Goal: Task Accomplishment & Management: Manage account settings

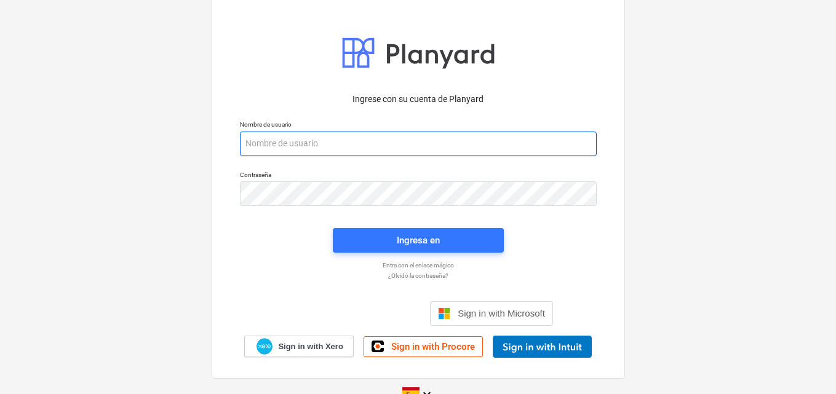
click at [285, 143] on input "email" at bounding box center [418, 144] width 357 height 25
paste input "[EMAIL_ADDRESS][DOMAIN_NAME]"
type input "[EMAIL_ADDRESS][DOMAIN_NAME]"
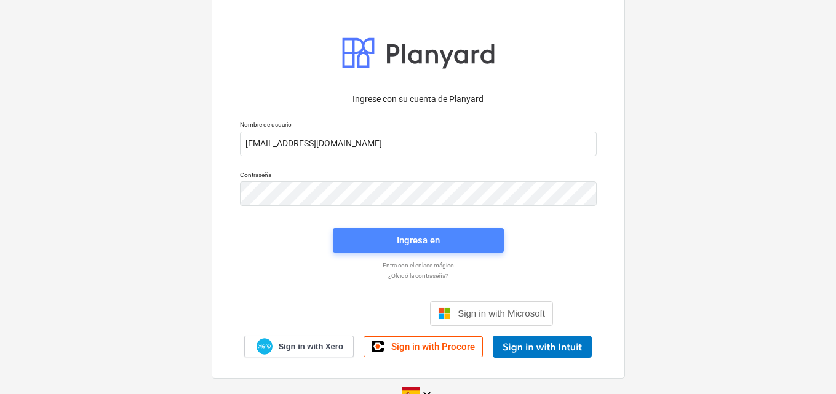
click at [395, 235] on span "Ingresa en" at bounding box center [418, 240] width 141 height 16
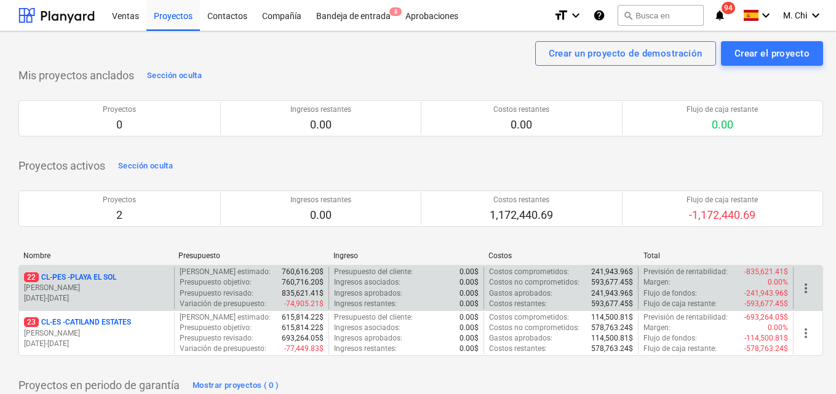
click at [84, 285] on p "[PERSON_NAME]" at bounding box center [96, 288] width 145 height 10
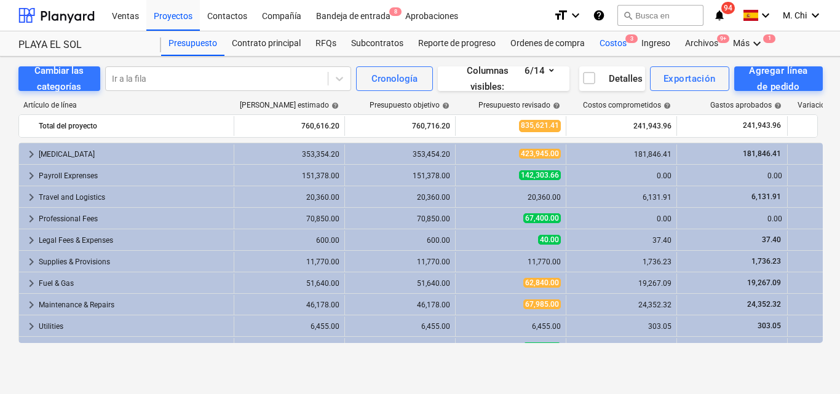
click at [611, 46] on div "Costos 3" at bounding box center [613, 43] width 42 height 25
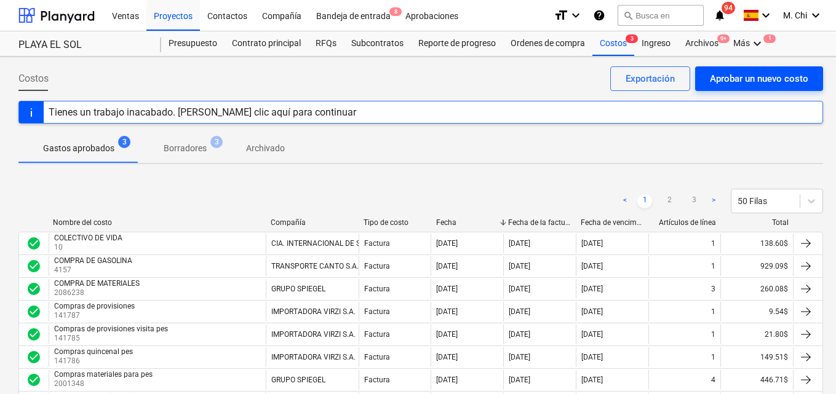
click at [734, 84] on div "Aprobar un nuevo costo" at bounding box center [759, 79] width 98 height 16
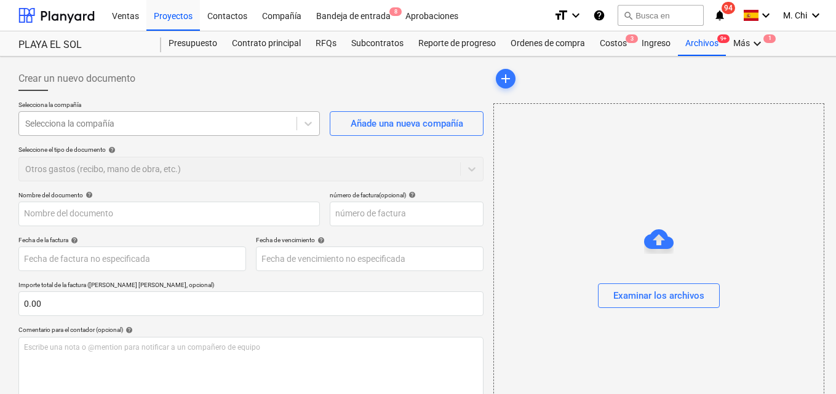
click at [80, 121] on div at bounding box center [157, 123] width 265 height 12
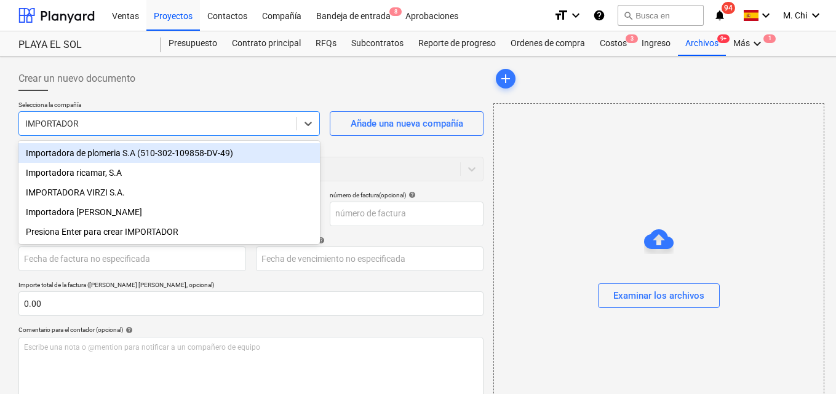
type input "IMPORTADORA"
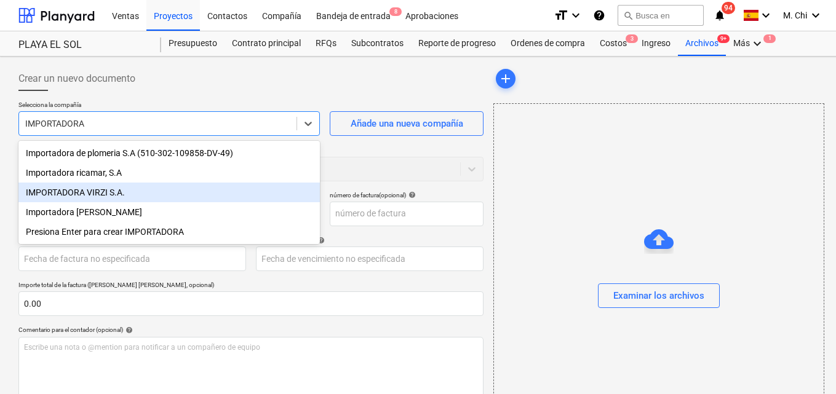
click at [60, 193] on div "IMPORTADORA VIRZI S.A." at bounding box center [168, 193] width 301 height 20
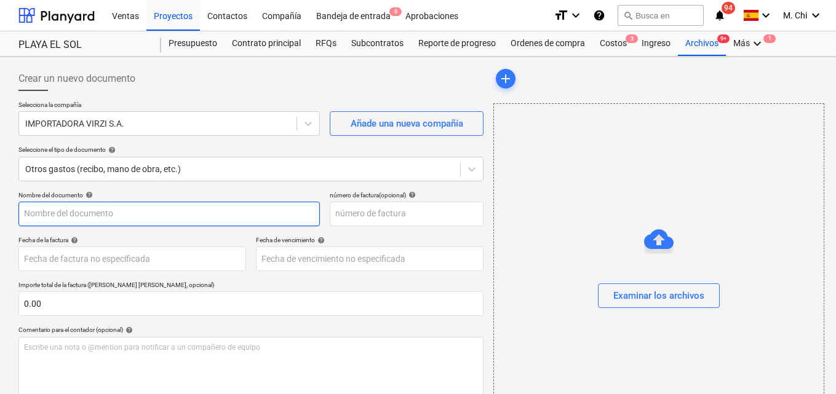
click at [84, 221] on input "text" at bounding box center [168, 214] width 301 height 25
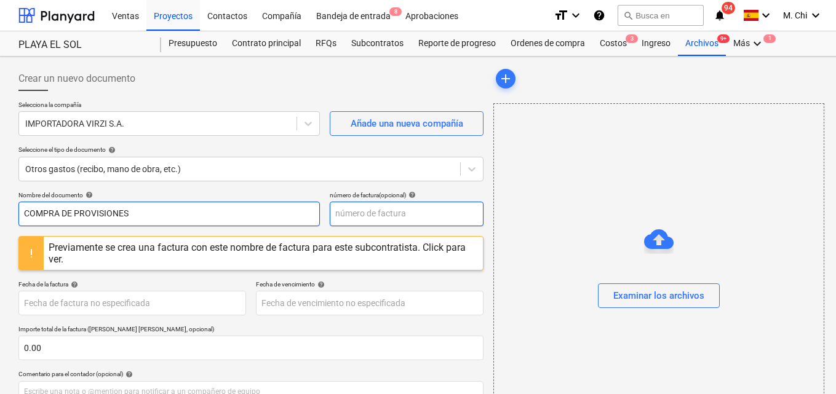
type input "COMPRA DE PROVISIONES"
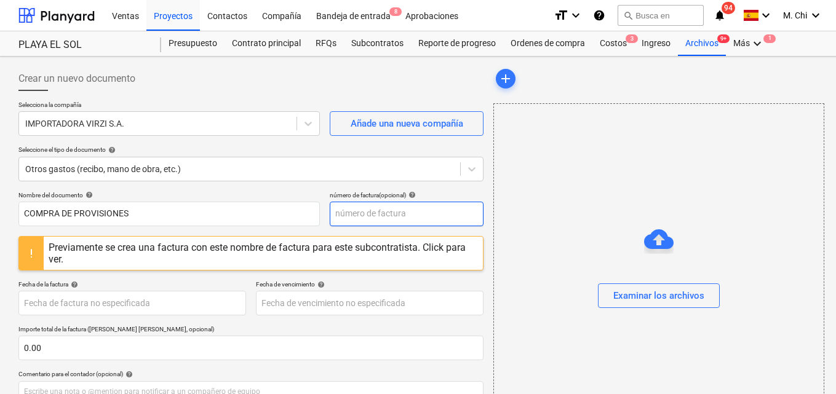
click at [359, 212] on input "text" at bounding box center [407, 214] width 154 height 25
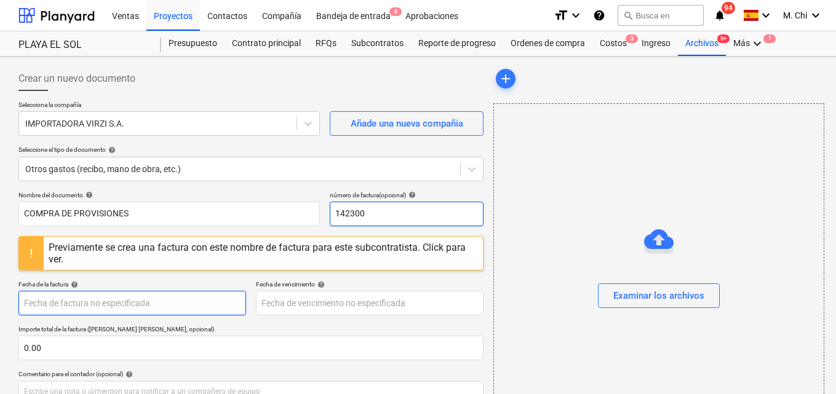
type input "142300"
click at [84, 303] on body "Ventas Proyectos Contactos Compañía Bandeja de entrada 8 Aprobaciones format_si…" at bounding box center [418, 197] width 836 height 394
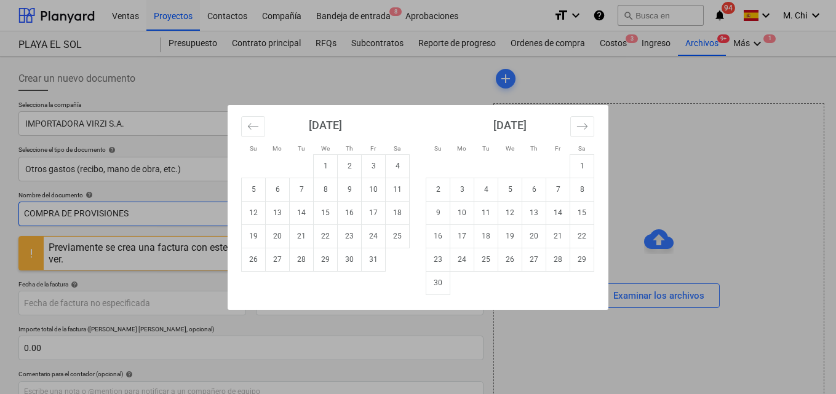
drag, startPoint x: 326, startPoint y: 217, endPoint x: 319, endPoint y: 220, distance: 7.8
click at [327, 217] on td "15" at bounding box center [326, 212] width 24 height 23
type input "[DATE]"
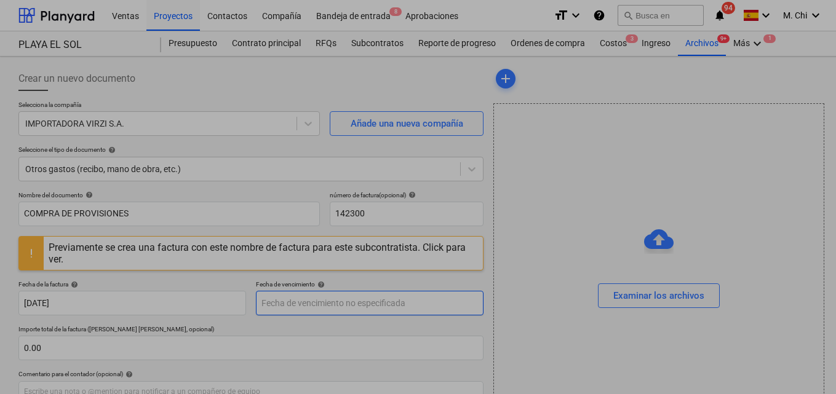
click at [305, 309] on body "Ventas Proyectos Contactos Compañía Bandeja de entrada 8 Aprobaciones format_si…" at bounding box center [418, 197] width 836 height 394
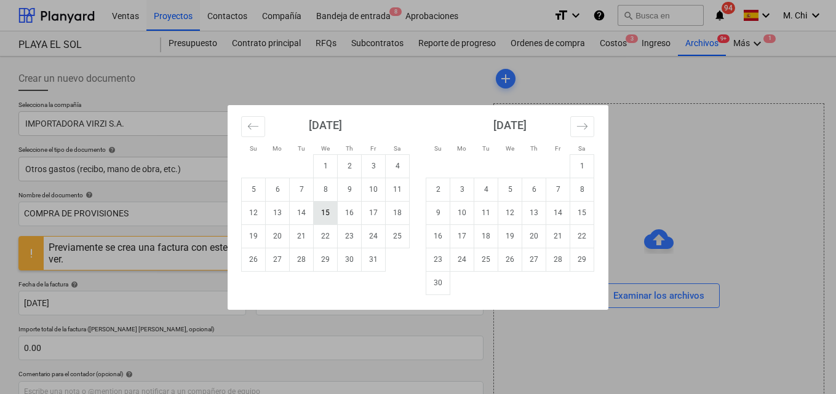
click at [327, 213] on td "15" at bounding box center [326, 212] width 24 height 23
type input "[DATE]"
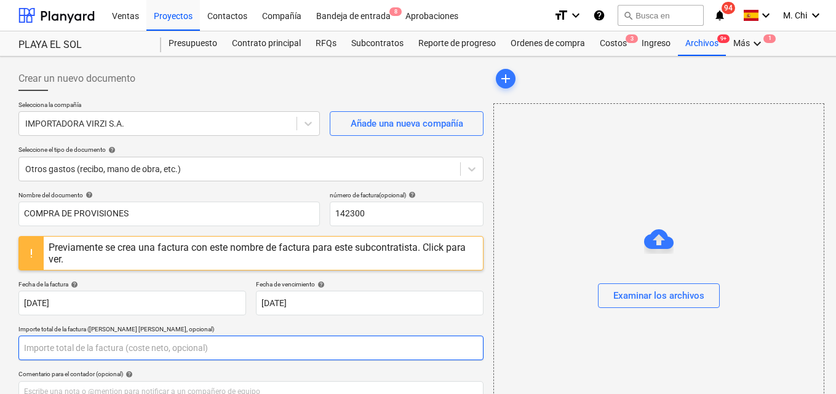
click at [48, 350] on input "text" at bounding box center [250, 348] width 465 height 25
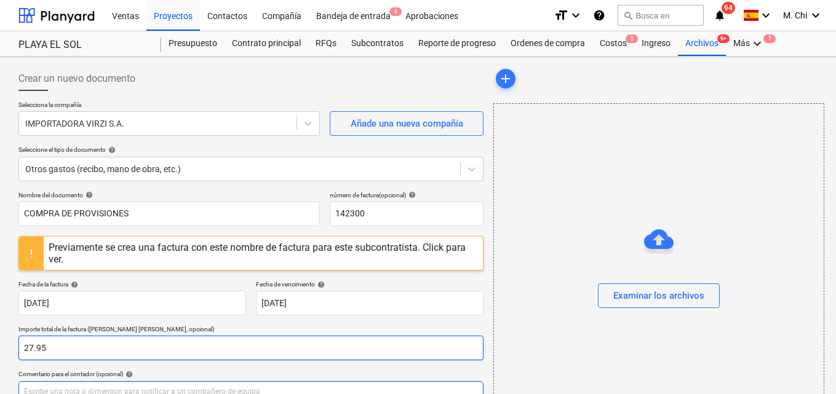
type input "27.95"
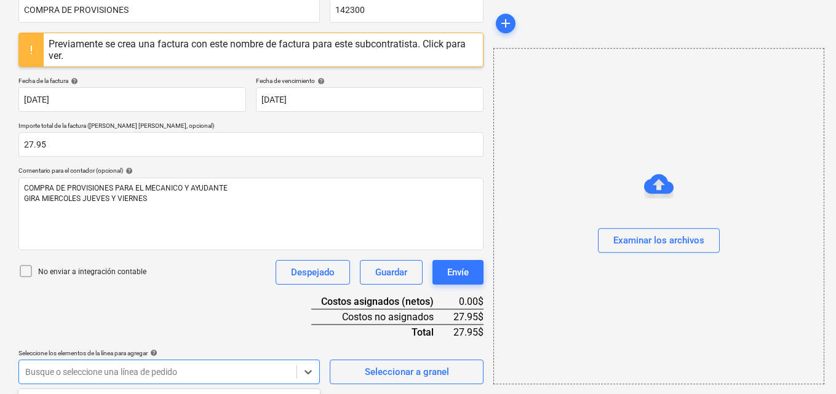
scroll to position [386, 0]
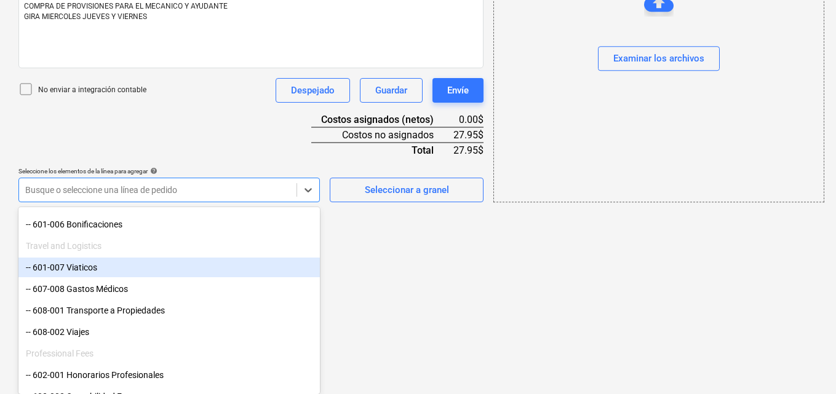
scroll to position [308, 0]
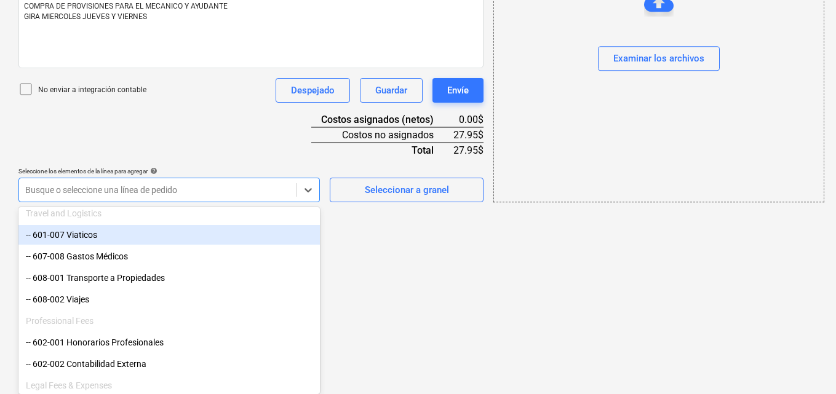
click at [62, 245] on div "-- 601-007 Viaticos" at bounding box center [168, 235] width 301 height 20
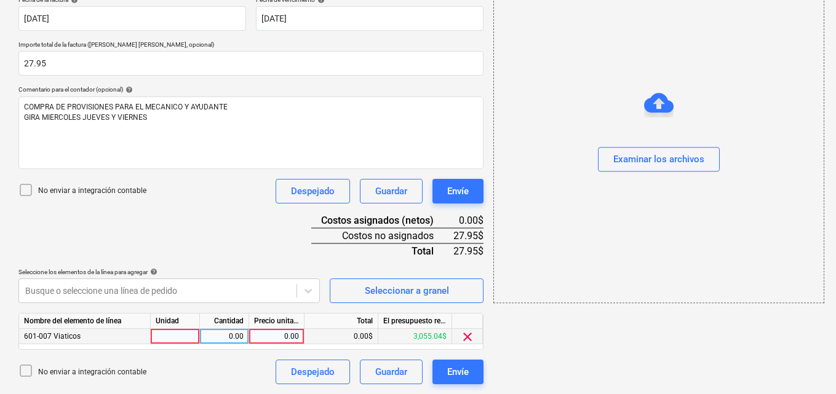
click at [177, 341] on div at bounding box center [175, 336] width 49 height 15
type input "1"
click at [234, 333] on div "0.00" at bounding box center [224, 336] width 39 height 15
click at [266, 335] on div "0.00" at bounding box center [276, 336] width 45 height 15
type input "27.95"
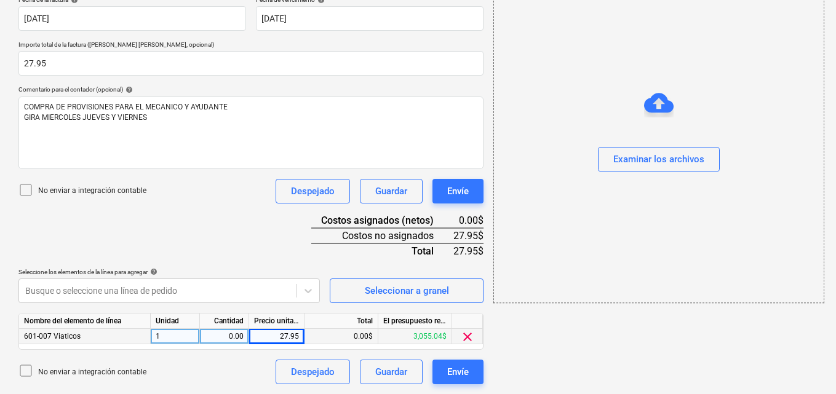
click at [237, 338] on div "0.00" at bounding box center [224, 336] width 39 height 15
type input "1"
click at [603, 357] on div "add Examinar los archivos" at bounding box center [658, 83] width 340 height 613
click at [630, 156] on div "Examinar los archivos" at bounding box center [658, 160] width 91 height 16
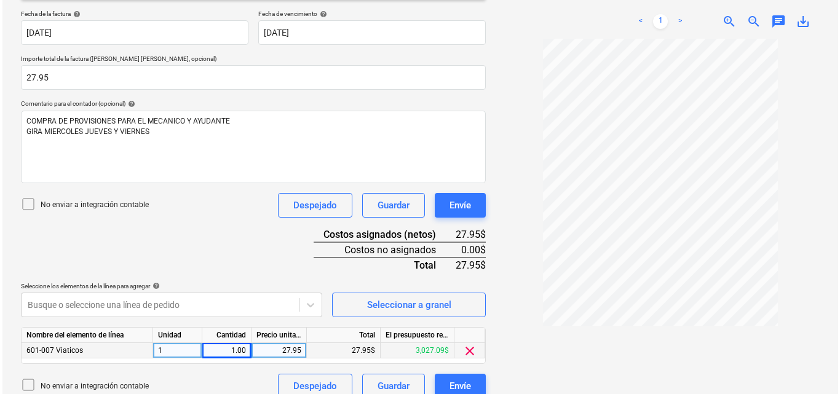
scroll to position [285, 0]
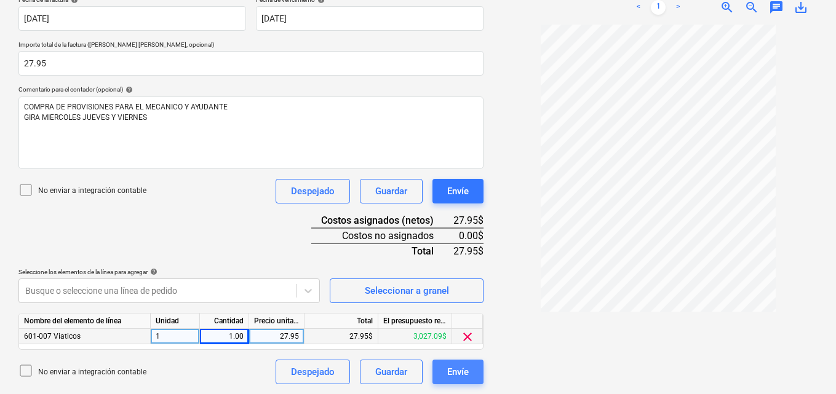
click at [460, 367] on div "Envíe" at bounding box center [458, 372] width 22 height 16
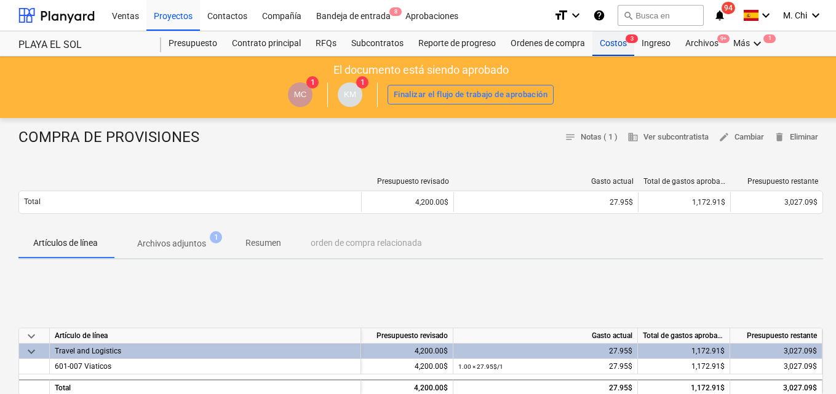
click at [617, 43] on div "Costos 3" at bounding box center [613, 43] width 42 height 25
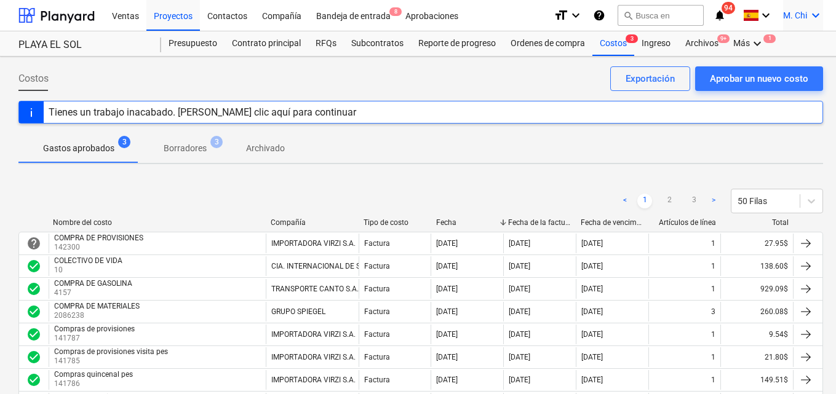
click at [816, 17] on icon "keyboard_arrow_down" at bounding box center [815, 15] width 15 height 15
click at [766, 74] on div "Desconecta." at bounding box center [786, 68] width 74 height 20
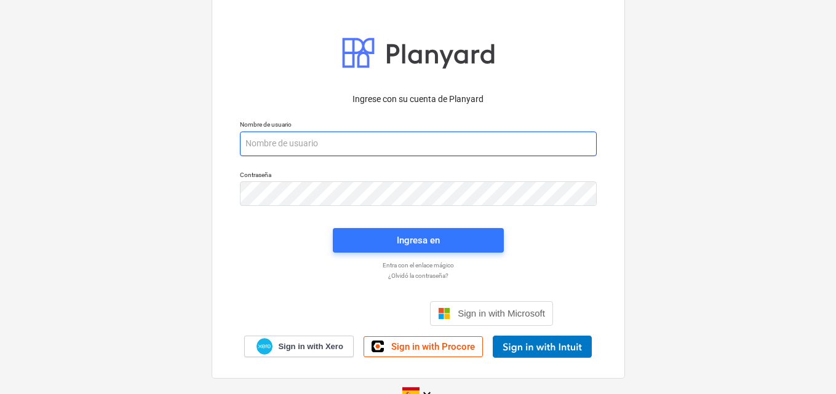
click at [259, 140] on input "email" at bounding box center [418, 144] width 357 height 25
click at [278, 149] on input "email" at bounding box center [418, 144] width 357 height 25
paste input "[EMAIL_ADDRESS][DOMAIN_NAME]"
type input "[EMAIL_ADDRESS][DOMAIN_NAME]"
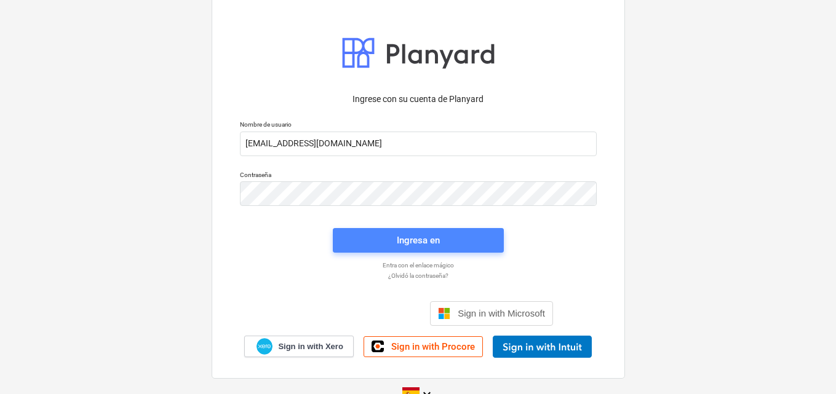
click at [425, 236] on div "Ingresa en" at bounding box center [418, 240] width 43 height 16
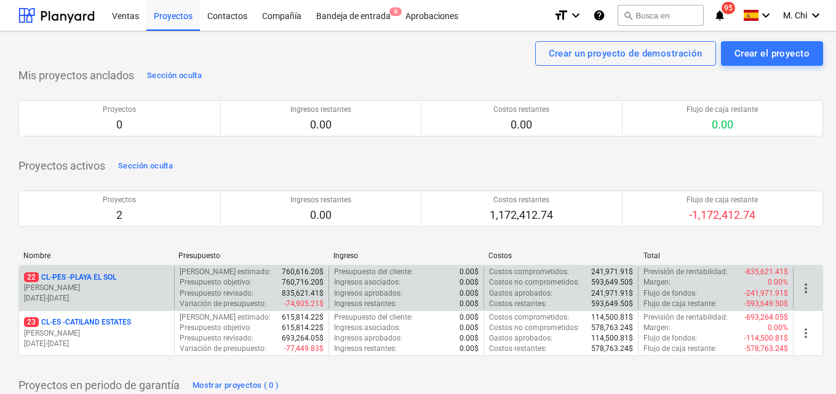
click at [97, 279] on p "22 CL-PES - PLAYA EL SOL" at bounding box center [70, 277] width 92 height 10
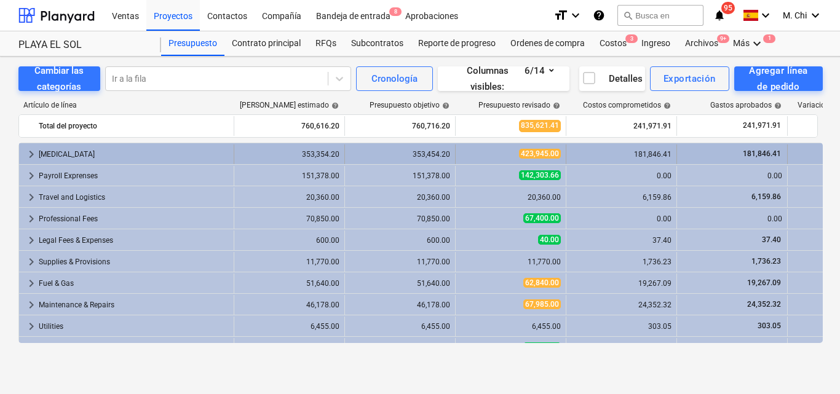
click at [41, 157] on div "[MEDICAL_DATA]" at bounding box center [134, 155] width 190 height 20
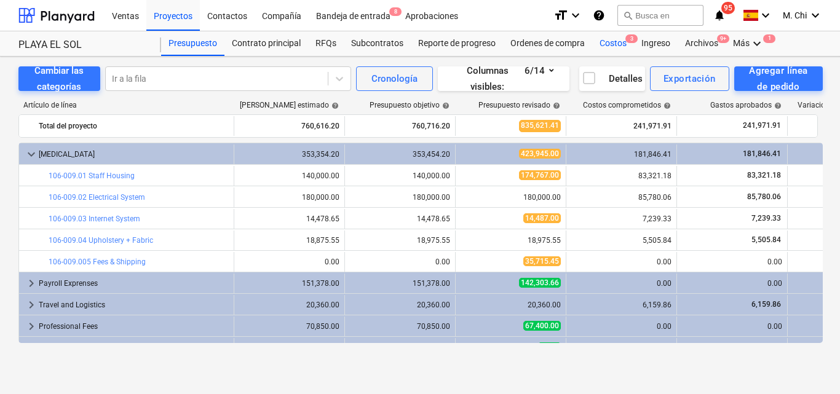
click at [613, 43] on div "Costos 3" at bounding box center [613, 43] width 42 height 25
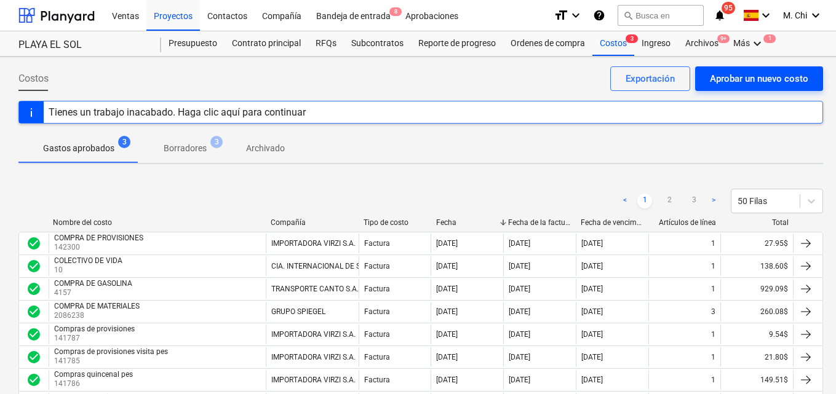
click at [773, 77] on div "Aprobar un nuevo costo" at bounding box center [759, 79] width 98 height 16
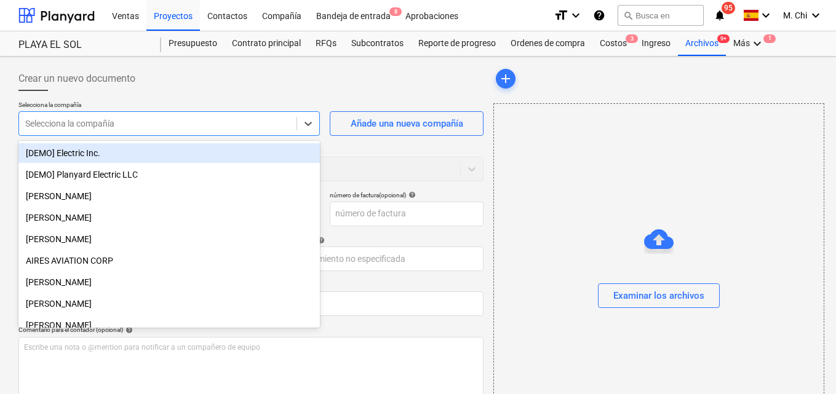
click at [120, 136] on div "Selecciona la compañía" at bounding box center [168, 123] width 301 height 25
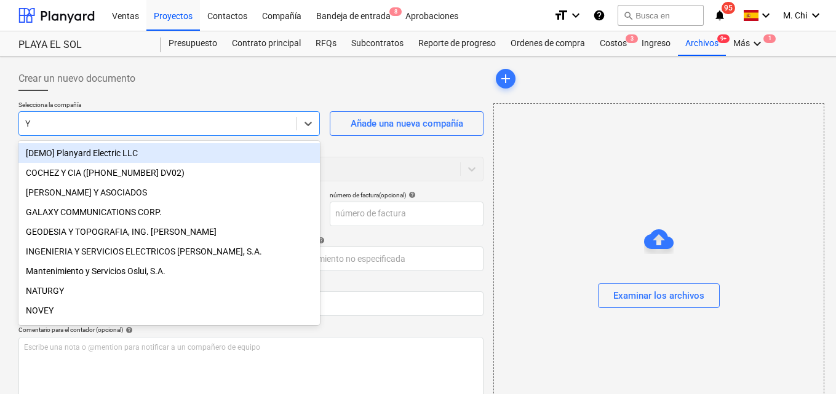
type input "YG"
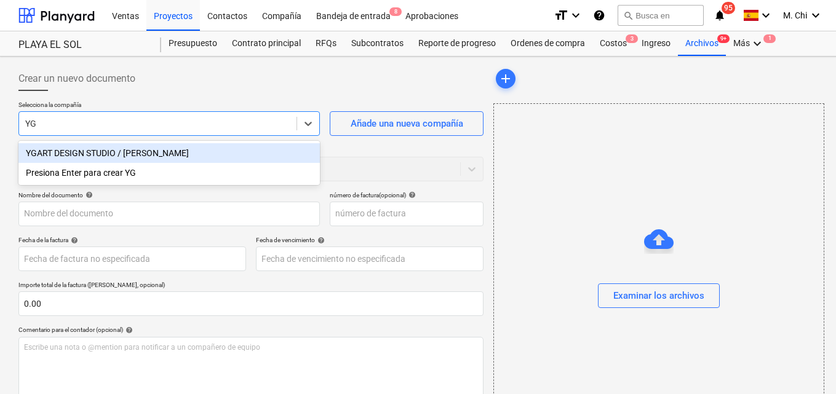
click at [121, 151] on div "YGART DESIGN STUDIO / [PERSON_NAME]" at bounding box center [168, 153] width 301 height 20
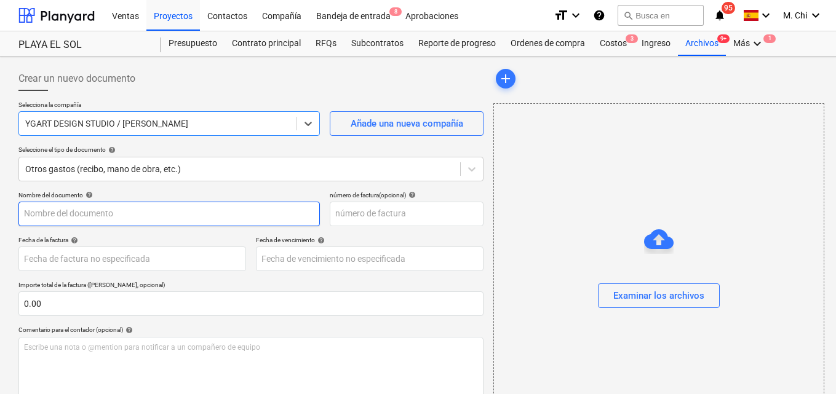
click at [63, 211] on input "text" at bounding box center [168, 214] width 301 height 25
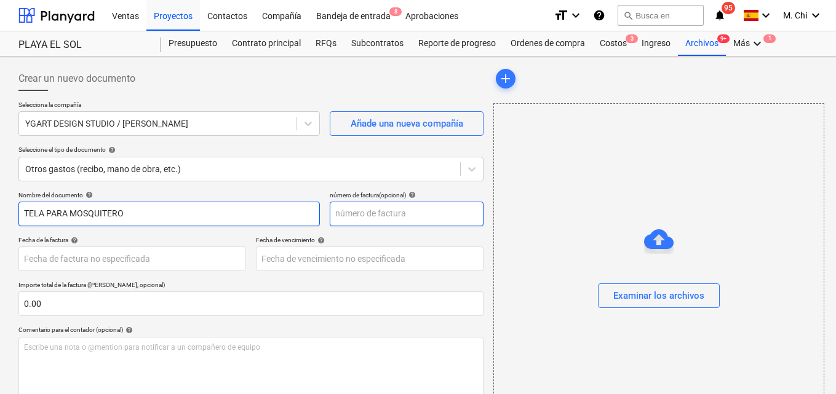
type input "TELA PARA MOSQUITERO"
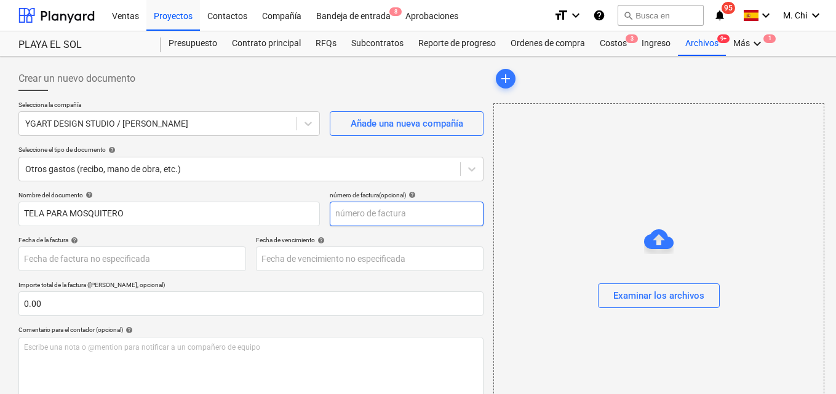
click at [362, 218] on input "text" at bounding box center [407, 214] width 154 height 25
type input "0"
type input "00179"
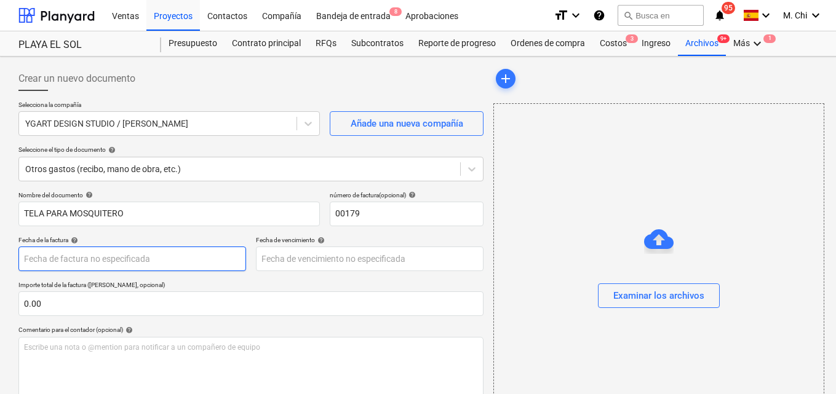
click at [92, 253] on body "Ventas Proyectos Contactos Compañía Bandeja de entrada 8 Aprobaciones format_si…" at bounding box center [418, 197] width 836 height 394
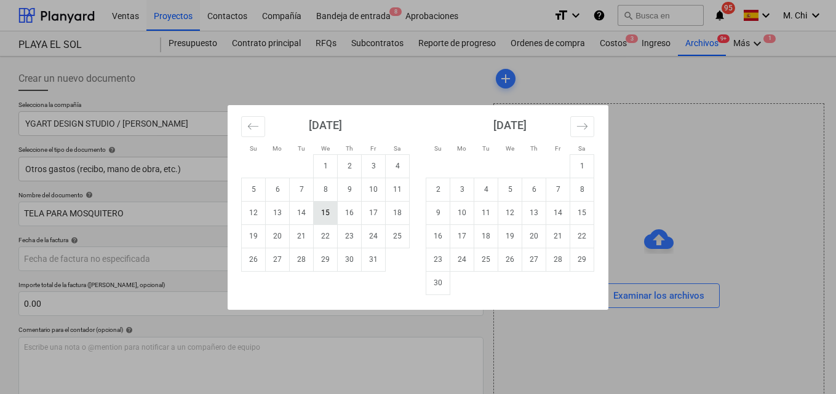
click at [326, 218] on td "15" at bounding box center [326, 212] width 24 height 23
type input "[DATE]"
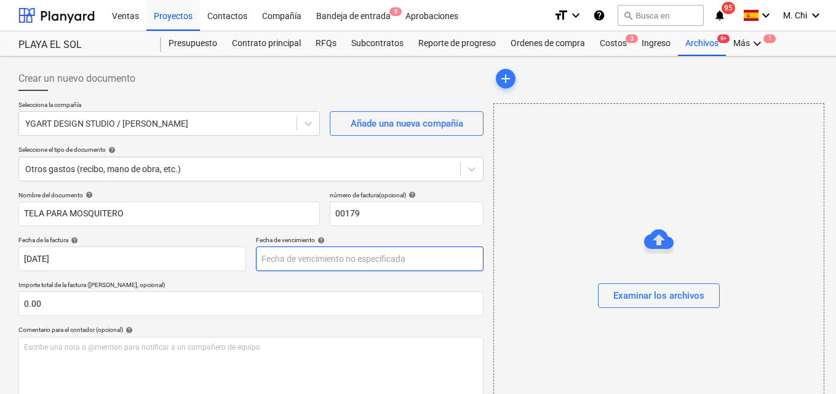
click at [301, 260] on body "Ventas Proyectos Contactos Compañía Bandeja de entrada 8 Aprobaciones format_si…" at bounding box center [418, 197] width 836 height 394
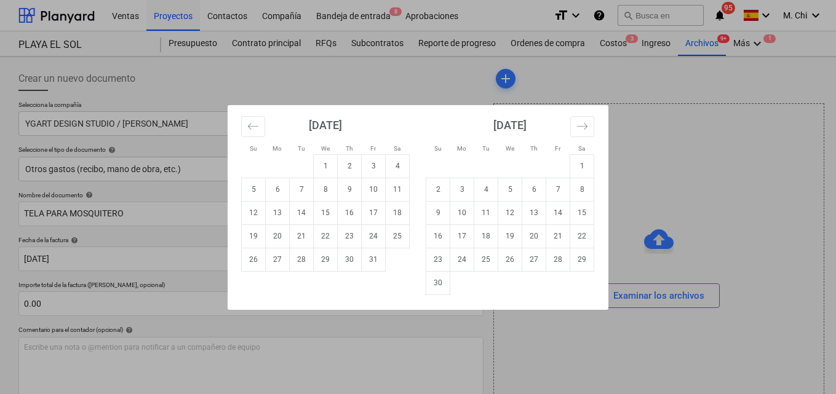
drag, startPoint x: 325, startPoint y: 215, endPoint x: 230, endPoint y: 233, distance: 97.0
click at [325, 215] on td "15" at bounding box center [326, 212] width 24 height 23
type input "[DATE]"
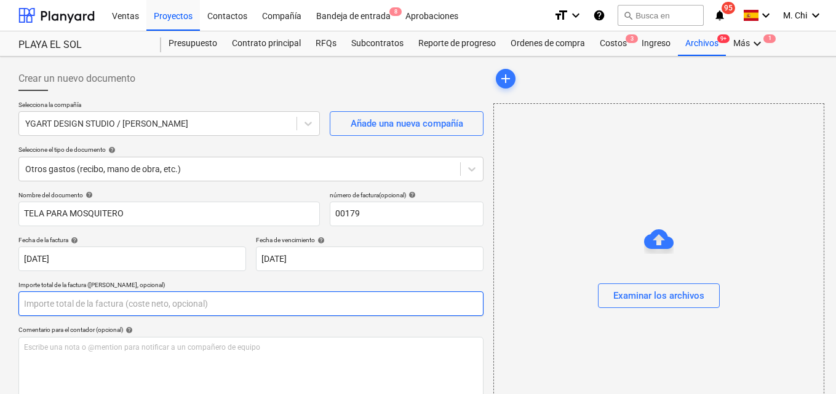
click at [70, 301] on input "text" at bounding box center [250, 304] width 465 height 25
type input "1"
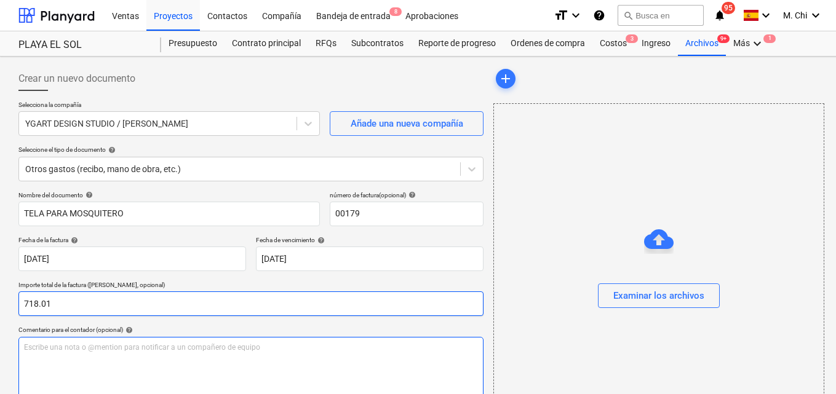
type input "718.01"
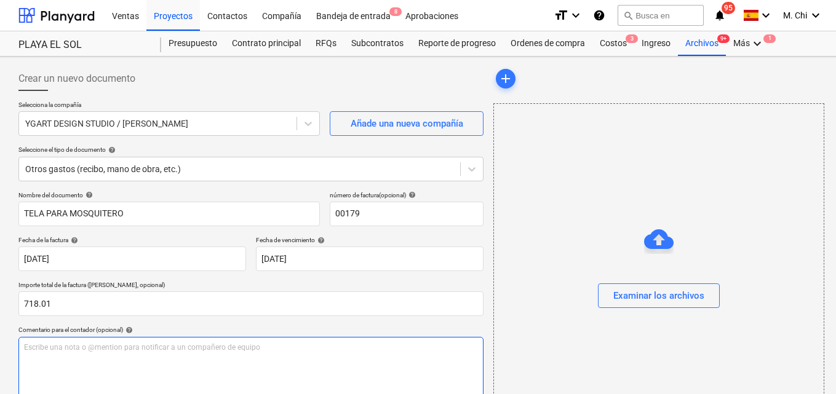
click at [103, 350] on p "Escribe una nota o @mention para notificar a un compañero de equipo ﻿" at bounding box center [251, 348] width 454 height 10
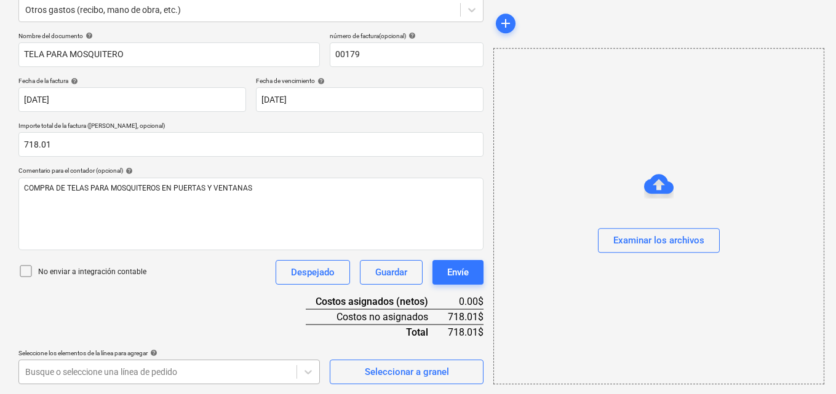
scroll to position [341, 0]
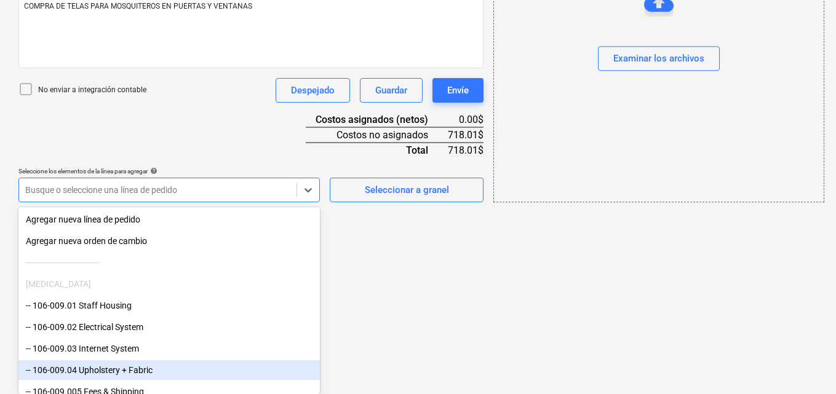
click at [108, 370] on div "-- 106-009.04 Upholstery + Fabric" at bounding box center [168, 370] width 301 height 20
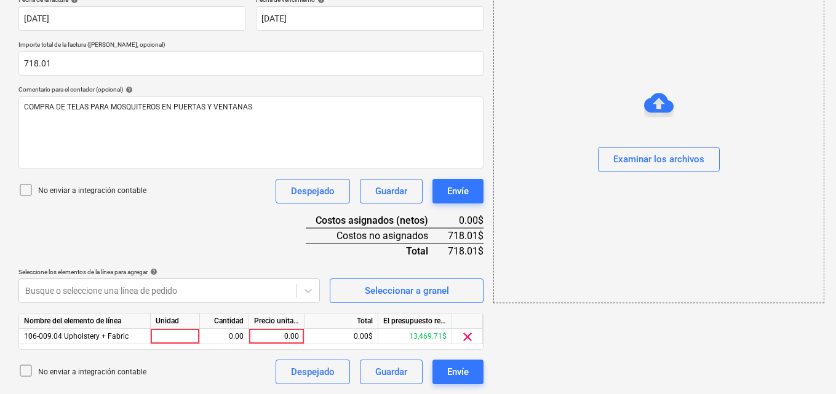
scroll to position [240, 0]
click at [183, 334] on div at bounding box center [175, 336] width 49 height 15
type input "1"
click at [217, 337] on div "0.00" at bounding box center [224, 336] width 39 height 15
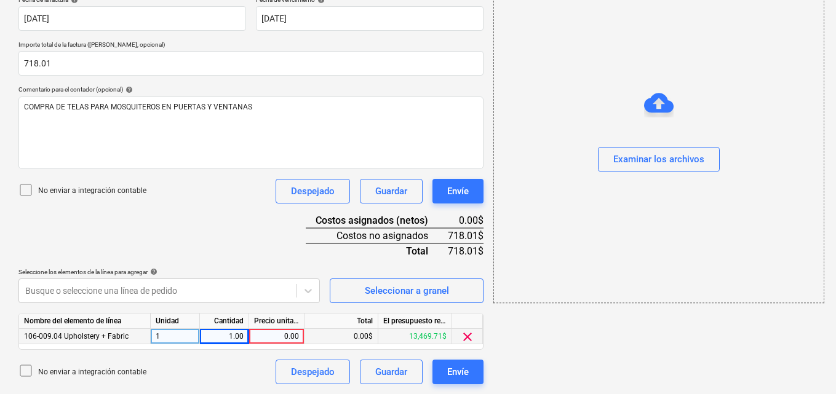
click at [272, 333] on div "0.00" at bounding box center [276, 336] width 45 height 15
type input "718.01"
click at [592, 357] on div "add Examinar los archivos" at bounding box center [658, 105] width 340 height 568
click at [669, 141] on div at bounding box center [659, 138] width 330 height 20
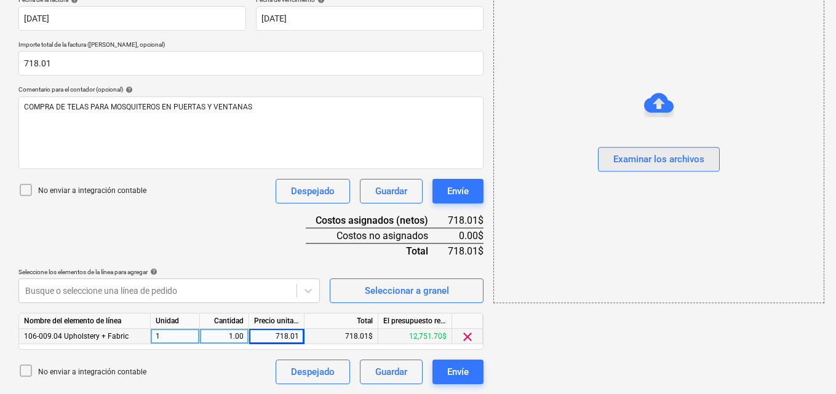
click at [659, 157] on div "Examinar los archivos" at bounding box center [658, 160] width 91 height 16
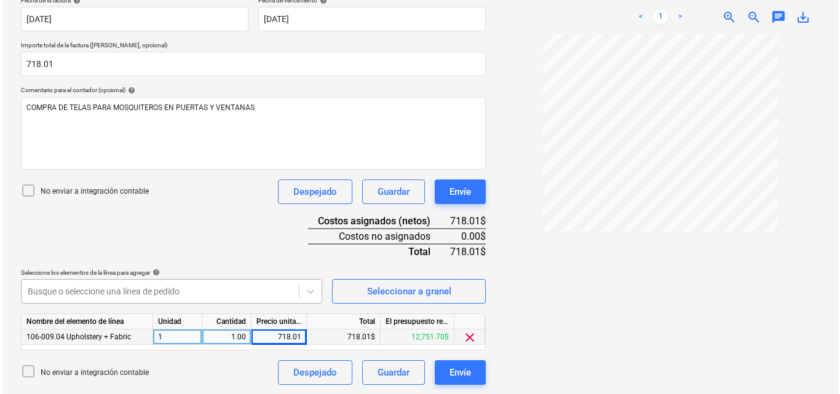
scroll to position [240, 0]
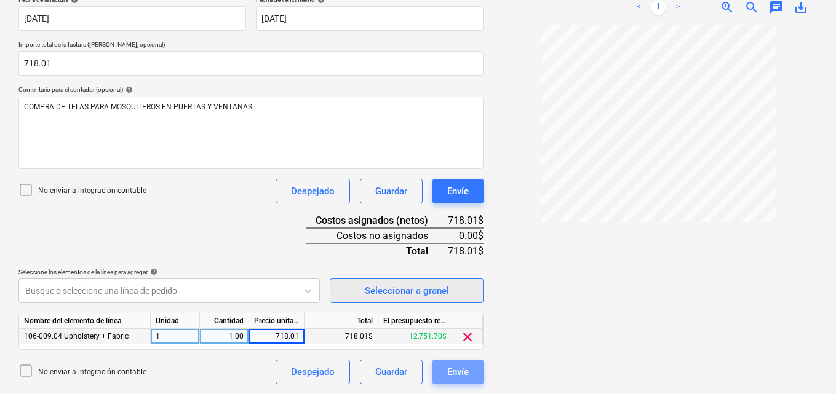
drag, startPoint x: 467, startPoint y: 373, endPoint x: 471, endPoint y: 303, distance: 70.8
click at [471, 304] on div "Nombre del documento help TELA PARA MOSQUITERO número de factura (opcional) hel…" at bounding box center [250, 168] width 465 height 434
click at [455, 373] on div "Envíe" at bounding box center [458, 372] width 22 height 16
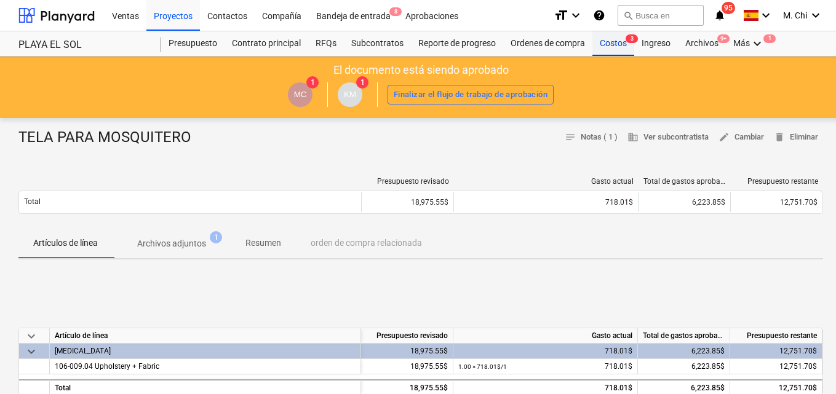
click at [606, 47] on div "Costos 3" at bounding box center [613, 43] width 42 height 25
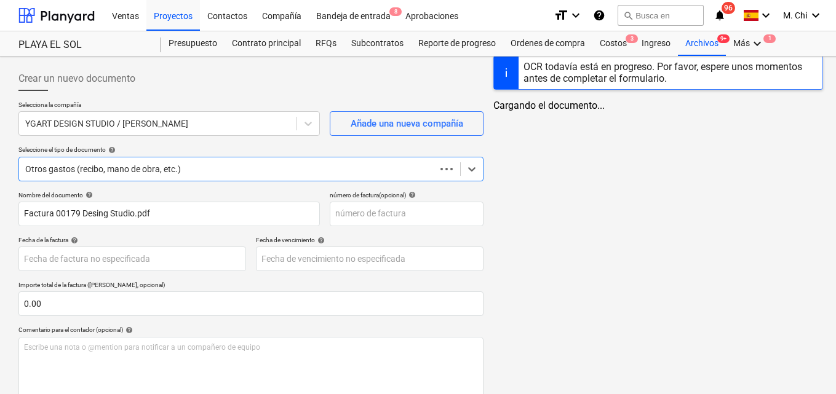
scroll to position [129, 0]
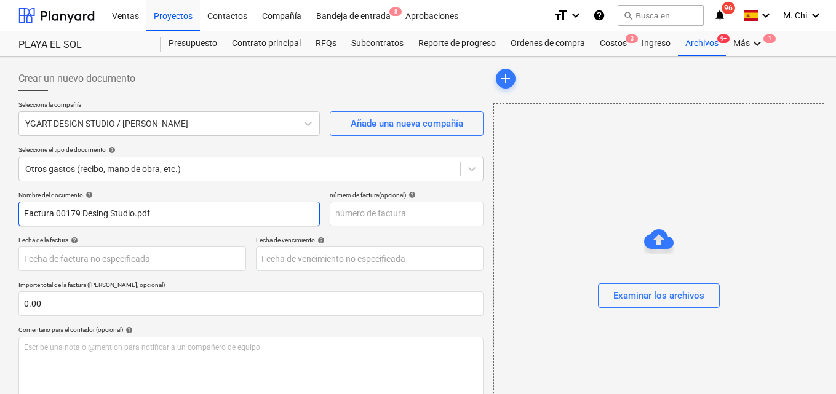
drag, startPoint x: 178, startPoint y: 213, endPoint x: 0, endPoint y: 209, distance: 177.8
click at [0, 209] on div "Crear un nuevo documento Selecciona la compañía YGART DESIGN STUDIO / Yannelly …" at bounding box center [420, 290] width 841 height 466
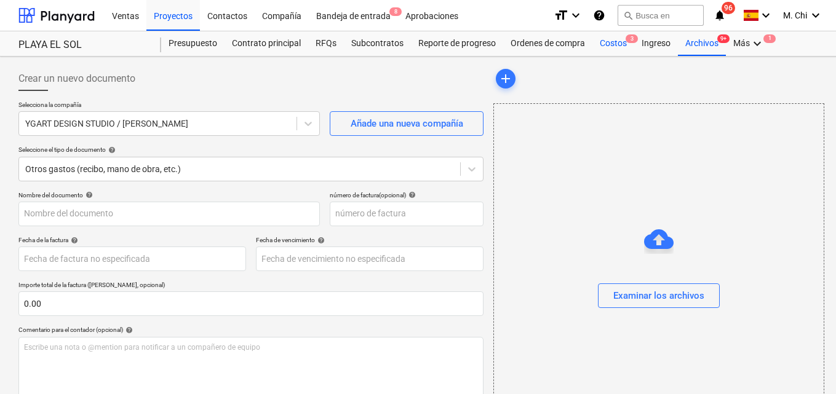
click at [619, 42] on div "Costos 3" at bounding box center [613, 43] width 42 height 25
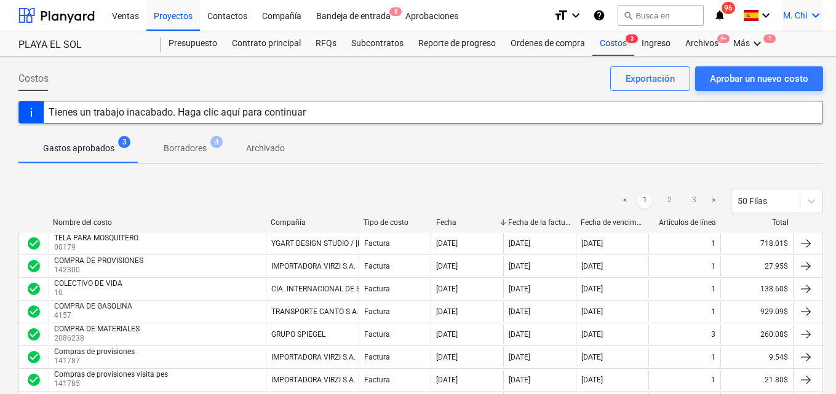
click at [816, 17] on icon "keyboard_arrow_down" at bounding box center [815, 15] width 15 height 15
click at [772, 65] on div "Desconecta." at bounding box center [786, 68] width 74 height 20
